Goal: Find specific page/section: Find specific page/section

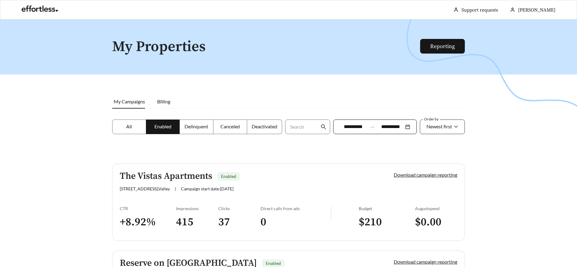
click at [456, 126] on span "Newest first" at bounding box center [442, 127] width 32 height 14
click at [447, 159] on div "A-Z" at bounding box center [442, 160] width 32 height 7
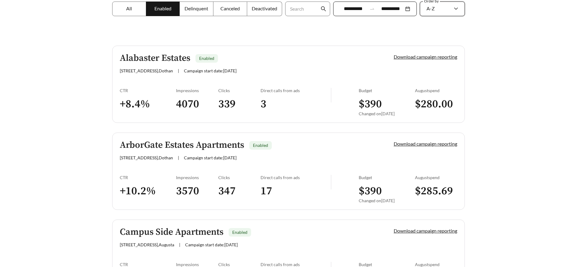
scroll to position [2, 0]
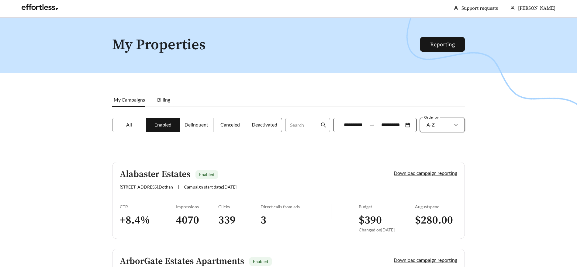
click at [287, 112] on div at bounding box center [288, 151] width 577 height 267
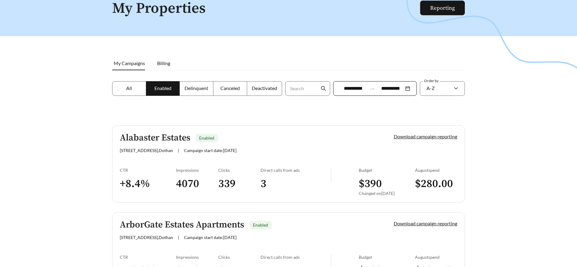
scroll to position [0, 0]
